Goal: Task Accomplishment & Management: Manage account settings

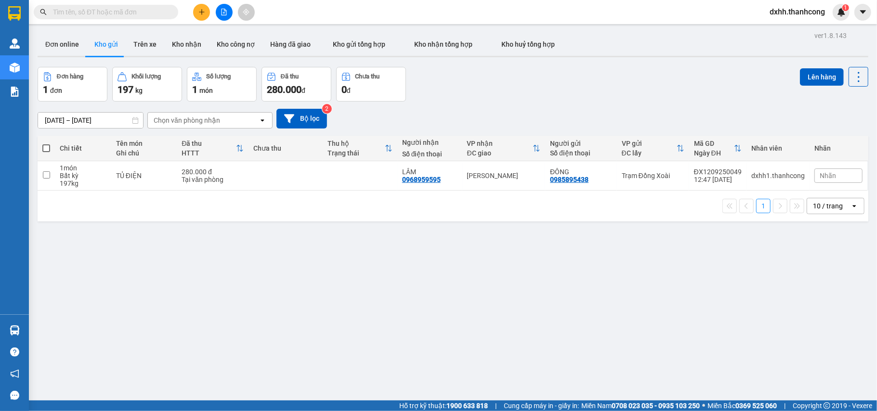
click at [810, 13] on span "dxhh.thanhcong" at bounding box center [797, 12] width 71 height 12
click at [801, 32] on span "Đăng xuất" at bounding box center [801, 30] width 51 height 11
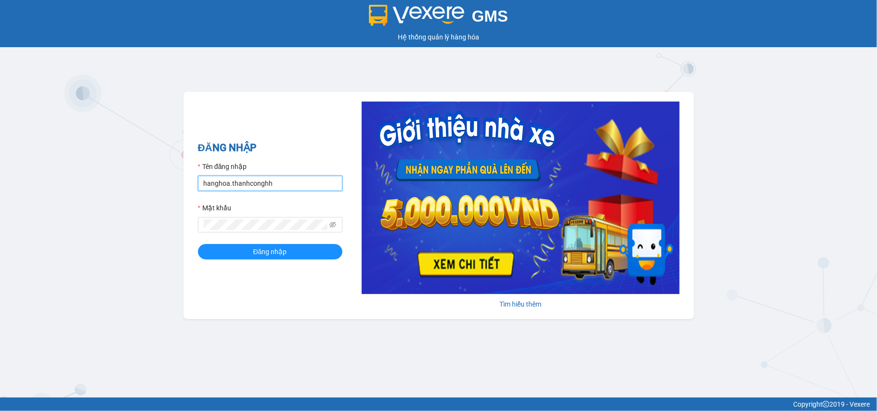
drag, startPoint x: 286, startPoint y: 184, endPoint x: 120, endPoint y: 190, distance: 165.8
click at [120, 190] on div "GMS Hệ thống quản lý hàng hóa ĐĂNG NHẬP Tên đăng nhập hanghoa.thanhconghh Mật k…" at bounding box center [438, 199] width 877 height 398
type input "K"
type input "kthh1.thanhcong"
click at [198, 244] on button "Đăng nhập" at bounding box center [270, 251] width 145 height 15
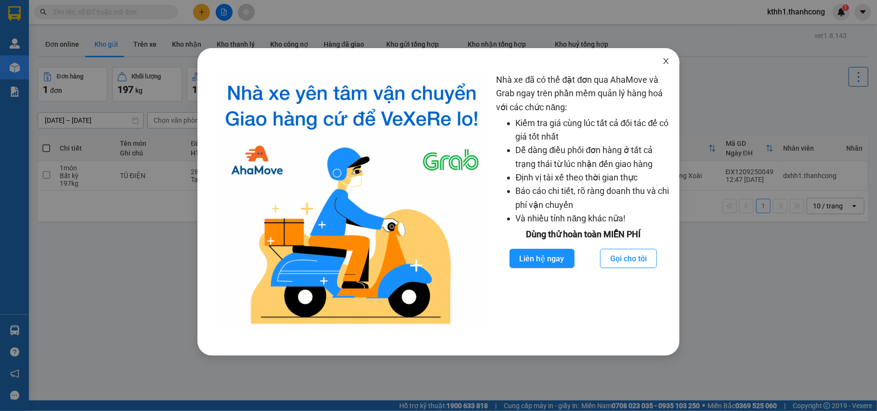
click at [669, 61] on icon "close" at bounding box center [666, 61] width 8 height 8
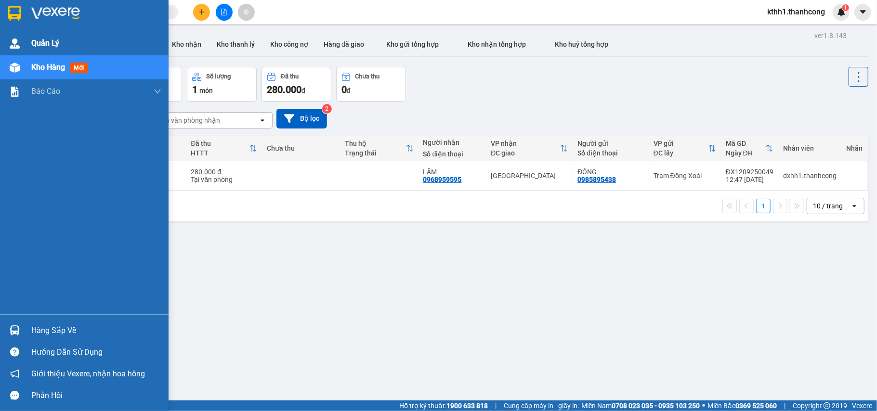
click at [54, 41] on span "Quản Lý" at bounding box center [45, 43] width 28 height 12
click at [43, 33] on div "Quản Lý" at bounding box center [96, 43] width 130 height 24
click at [42, 39] on span "Quản Lý" at bounding box center [45, 43] width 28 height 12
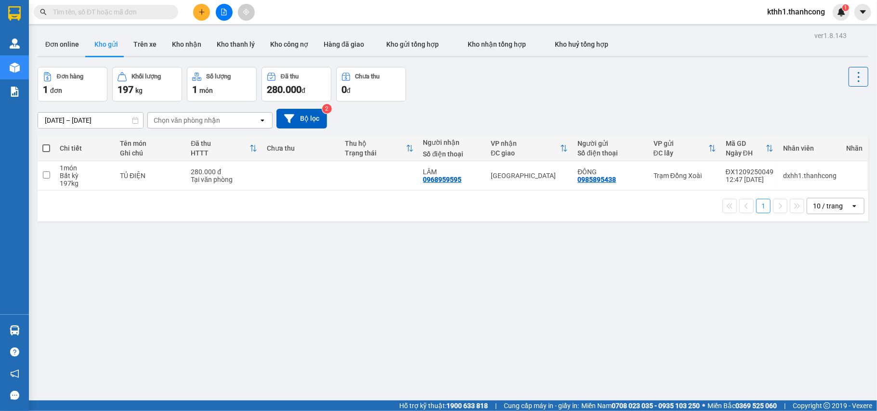
click at [434, 342] on div "ver 1.8.143 Đơn online Kho gửi Trên xe Kho nhận Kho thanh lý Kho công nợ Hàng đ…" at bounding box center [453, 234] width 839 height 411
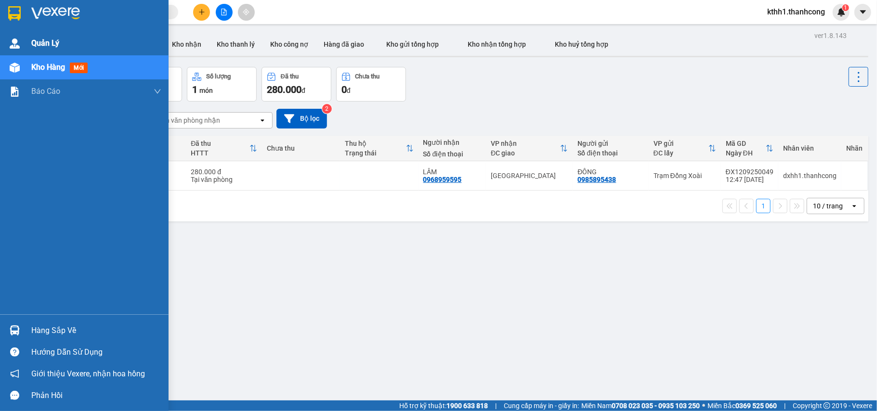
click at [49, 42] on span "Quản Lý" at bounding box center [45, 43] width 28 height 12
click at [37, 40] on span "Quản Lý" at bounding box center [45, 43] width 28 height 12
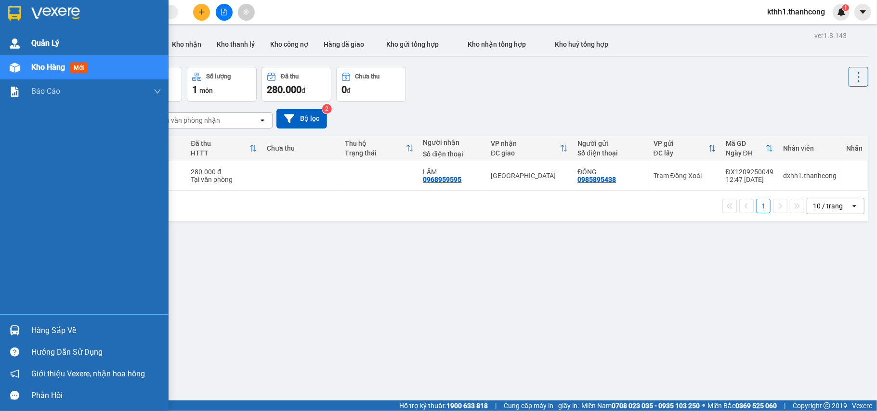
click at [41, 41] on span "Quản Lý" at bounding box center [45, 43] width 28 height 12
click at [42, 43] on span "Quản Lý" at bounding box center [45, 43] width 28 height 12
click at [41, 41] on span "Quản Lý" at bounding box center [45, 43] width 28 height 12
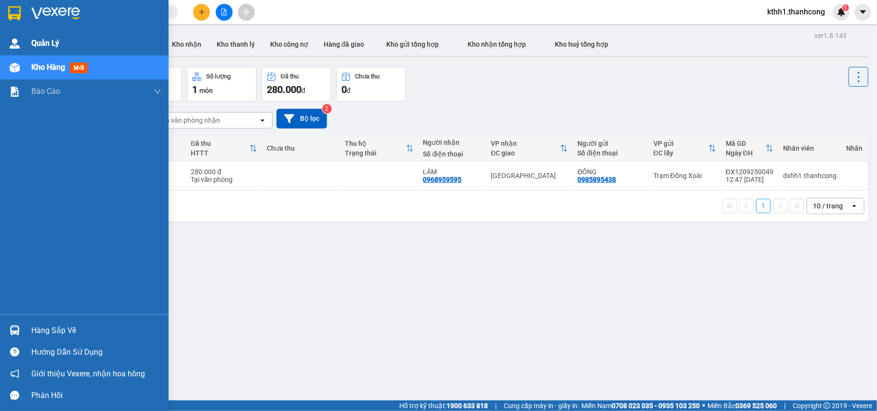
click at [41, 41] on span "Quản Lý" at bounding box center [45, 43] width 28 height 12
click at [14, 36] on div at bounding box center [14, 43] width 17 height 17
click at [54, 39] on span "Quản Lý" at bounding box center [45, 43] width 28 height 12
click at [47, 43] on span "Quản Lý" at bounding box center [45, 43] width 28 height 12
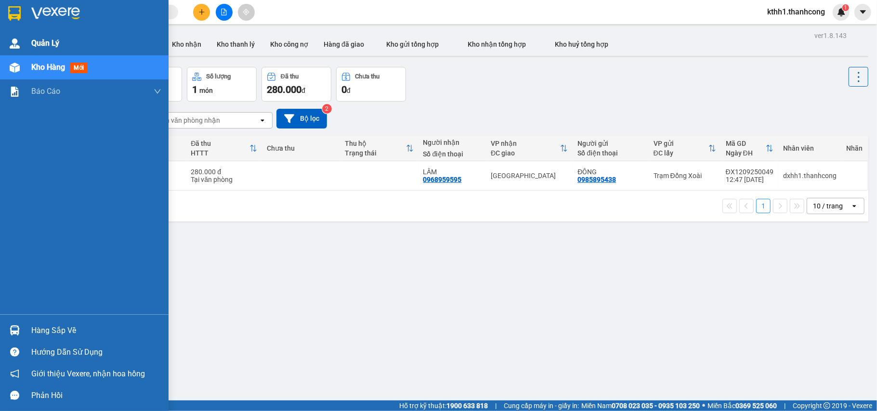
click at [56, 42] on span "Quản Lý" at bounding box center [45, 43] width 28 height 12
click at [56, 41] on span "Quản Lý" at bounding box center [45, 43] width 28 height 12
click at [14, 44] on img at bounding box center [15, 44] width 10 height 10
click at [50, 43] on span "Quản Lý" at bounding box center [45, 43] width 28 height 12
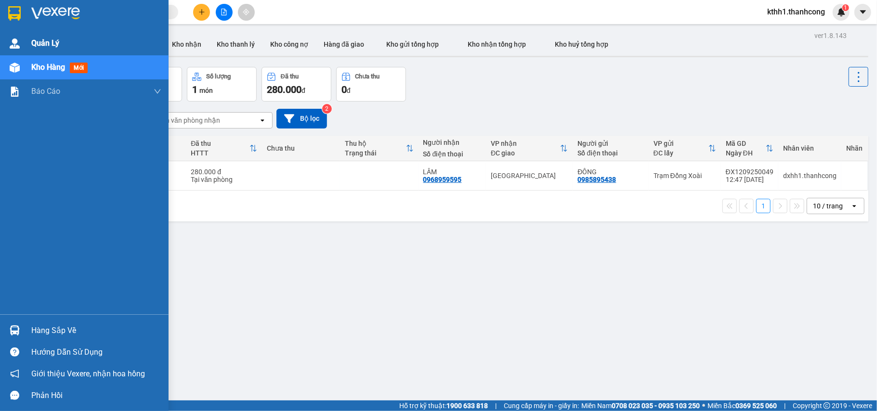
click at [50, 43] on span "Quản Lý" at bounding box center [45, 43] width 28 height 12
click at [49, 39] on span "Quản Lý" at bounding box center [45, 43] width 28 height 12
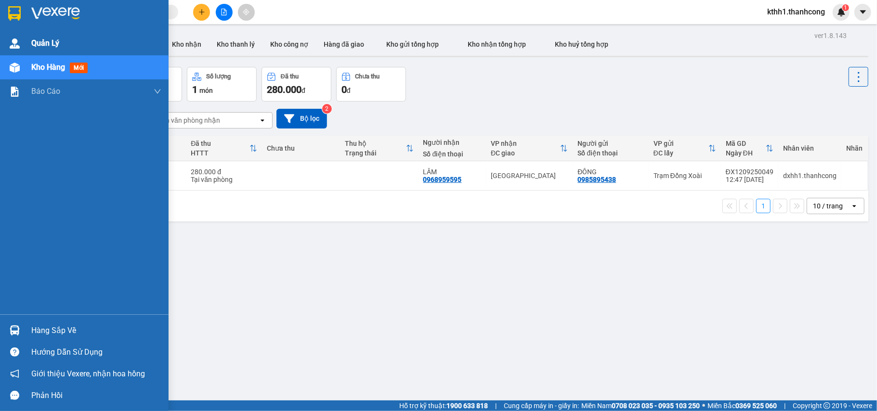
click at [32, 41] on span "Quản Lý" at bounding box center [45, 43] width 28 height 12
click at [44, 38] on span "Quản Lý" at bounding box center [45, 43] width 28 height 12
click at [47, 41] on span "Quản Lý" at bounding box center [45, 43] width 28 height 12
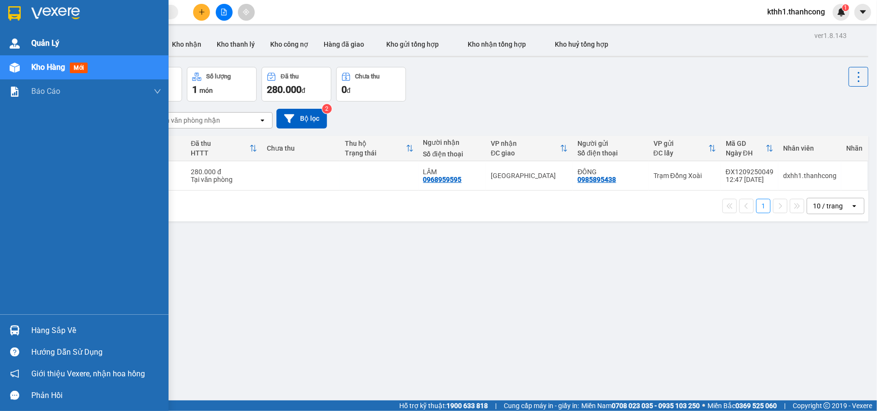
click at [47, 41] on span "Quản Lý" at bounding box center [45, 43] width 28 height 12
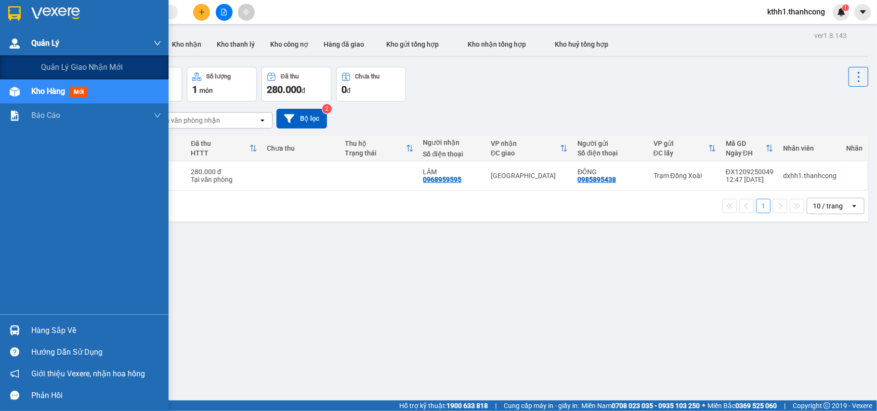
click at [29, 41] on div "Quản Lý" at bounding box center [84, 43] width 169 height 24
click at [99, 66] on span "Quản lý giao nhận mới" at bounding box center [82, 67] width 82 height 12
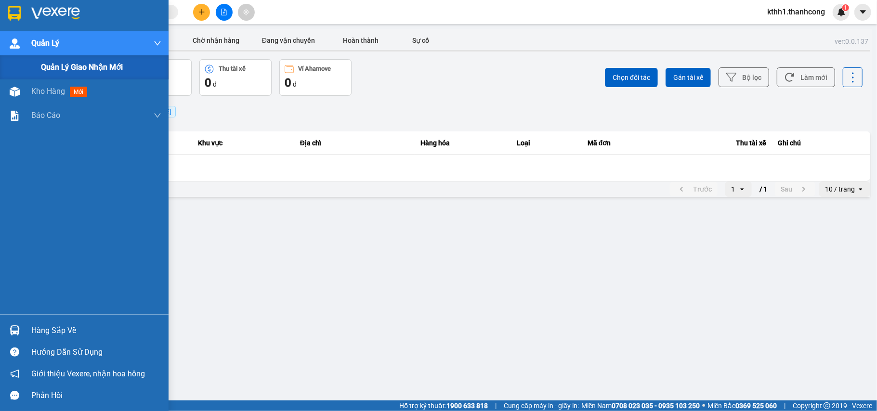
click at [54, 41] on span "Quản Lý" at bounding box center [45, 43] width 28 height 12
click at [85, 67] on span "Quản lý giao nhận mới" at bounding box center [82, 67] width 82 height 12
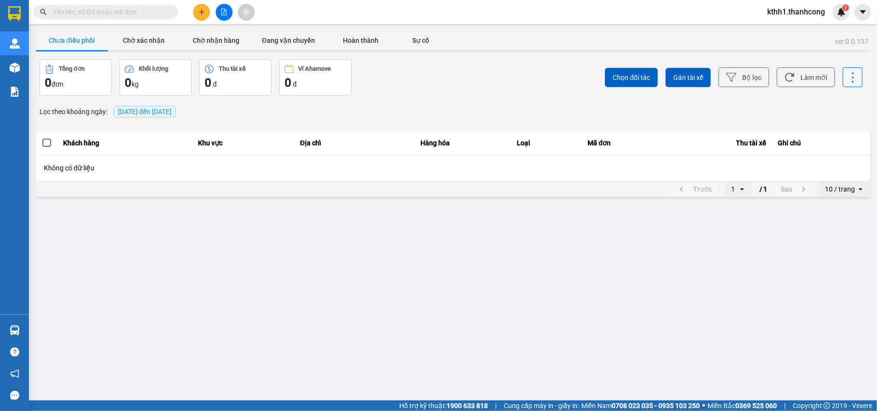
click at [459, 301] on main "ver: 0.0.137 Chưa điều phối Chờ xác nhận Chờ nhận hàng Đang vận chuyển Hoàn thà…" at bounding box center [438, 200] width 877 height 401
click at [153, 42] on button "Chờ xác nhận" at bounding box center [144, 40] width 72 height 19
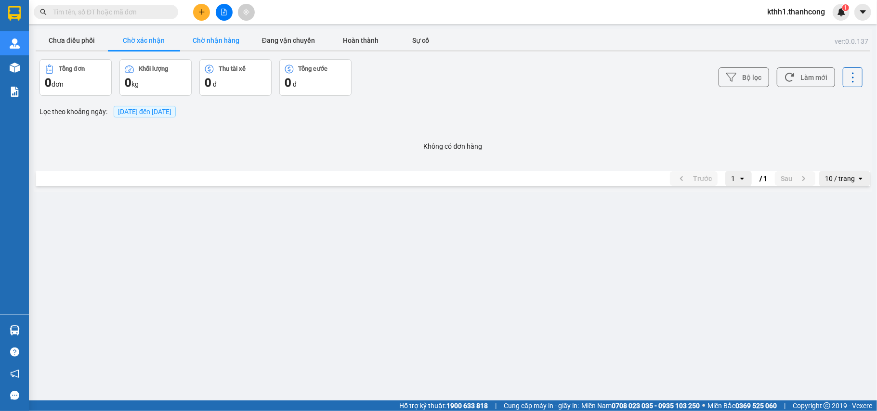
click at [229, 39] on button "Chờ nhận hàng" at bounding box center [216, 40] width 72 height 19
click at [297, 39] on button "Đang vận chuyển" at bounding box center [288, 40] width 72 height 19
click at [361, 39] on button "Hoàn thành" at bounding box center [361, 40] width 72 height 19
click at [86, 40] on button "Chưa điều phối" at bounding box center [72, 40] width 72 height 19
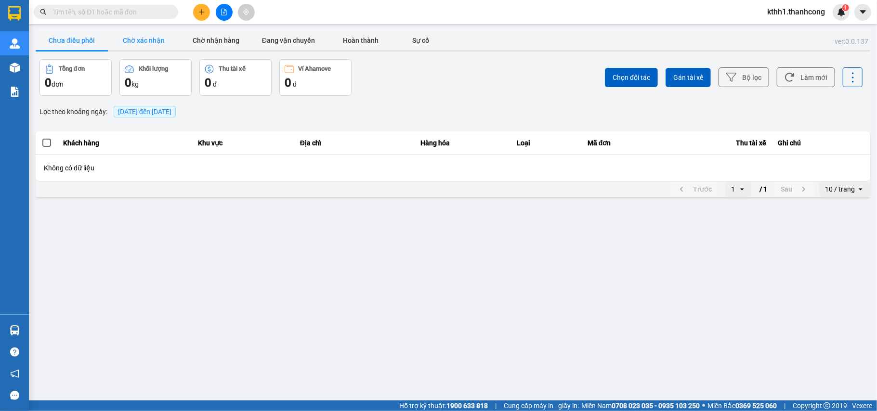
click at [138, 40] on button "Chờ xác nhận" at bounding box center [144, 40] width 72 height 19
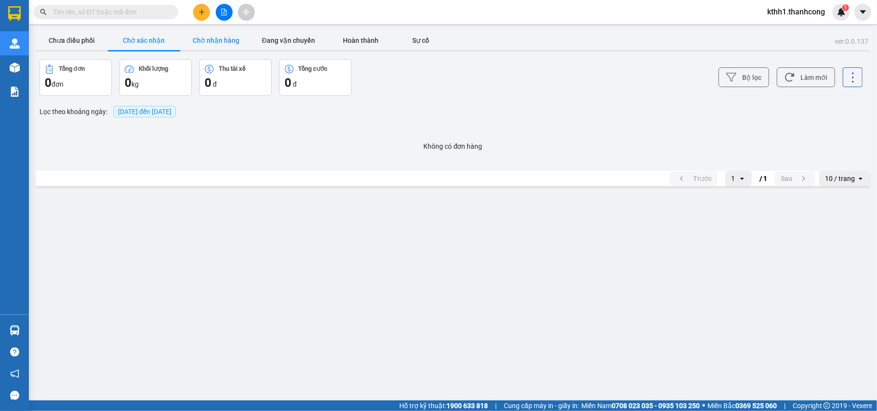
click at [226, 40] on button "Chờ nhận hàng" at bounding box center [216, 40] width 72 height 19
click at [357, 41] on button "Hoàn thành" at bounding box center [361, 40] width 72 height 19
click at [141, 110] on span "13/09/2025 đến 13/09/2025" at bounding box center [144, 112] width 53 height 8
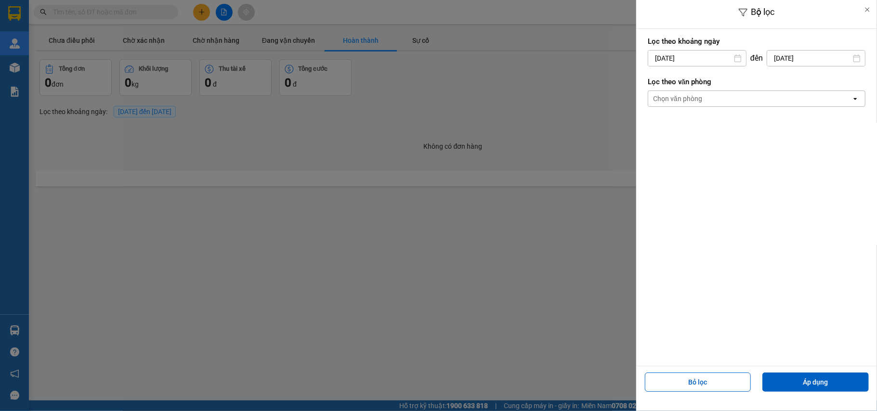
click at [703, 66] on div "Lọc theo khoảng ngày 13/09/2025 Press the down arrow key to interact with the c…" at bounding box center [757, 52] width 218 height 36
click at [703, 58] on input "13/09/2025" at bounding box center [697, 58] width 98 height 15
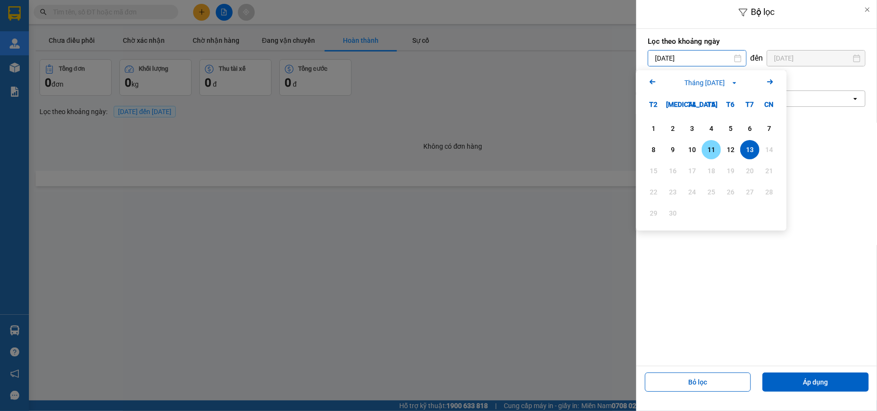
click at [705, 149] on div "11" at bounding box center [711, 150] width 13 height 12
type input "11/09/2025"
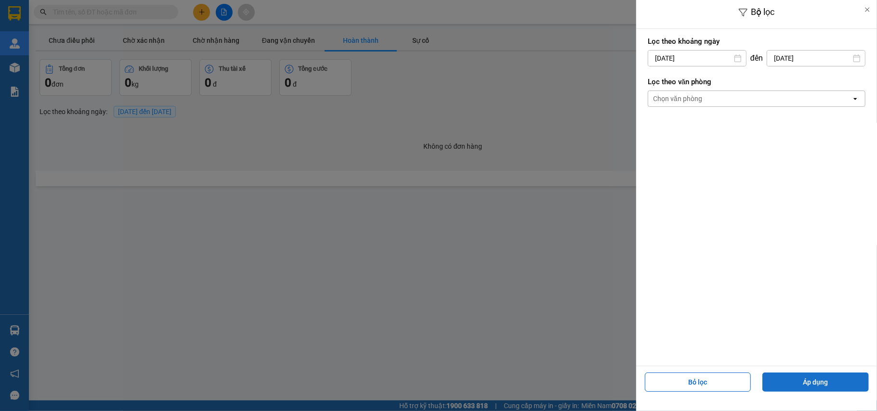
click at [825, 380] on button "Áp dụng" at bounding box center [816, 382] width 106 height 19
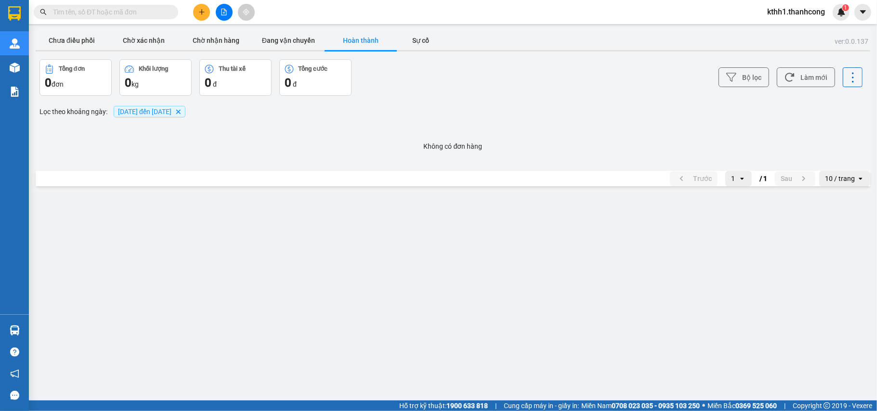
drag, startPoint x: 530, startPoint y: 299, endPoint x: 505, endPoint y: 290, distance: 27.1
click at [530, 299] on main "ver: 0.0.137 Chưa điều phối Chờ xác nhận Chờ nhận hàng Đang vận chuyển Hoàn thà…" at bounding box center [438, 200] width 877 height 401
